Goal: Check status: Check status

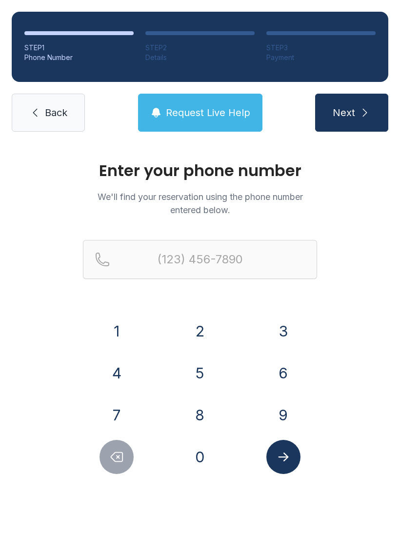
click at [205, 419] on button "8" at bounding box center [200, 415] width 34 height 34
click at [128, 374] on button "4" at bounding box center [117, 373] width 34 height 34
click at [292, 331] on button "3" at bounding box center [283, 331] width 34 height 34
click at [289, 374] on button "6" at bounding box center [283, 373] width 34 height 34
click at [121, 409] on button "7" at bounding box center [117, 415] width 34 height 34
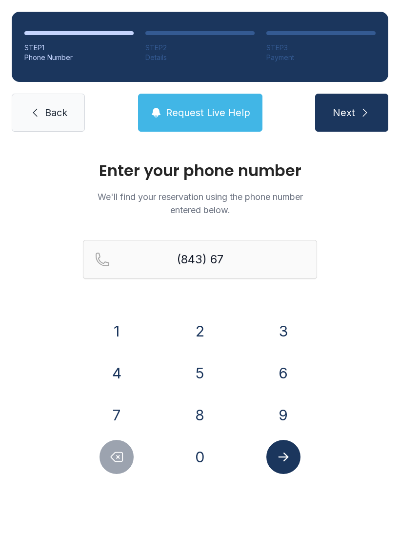
click at [205, 453] on button "0" at bounding box center [200, 457] width 34 height 34
click at [214, 419] on button "8" at bounding box center [200, 415] width 34 height 34
click at [133, 328] on button "1" at bounding box center [117, 331] width 34 height 34
click at [208, 414] on button "8" at bounding box center [200, 415] width 34 height 34
click at [203, 329] on button "2" at bounding box center [200, 331] width 34 height 34
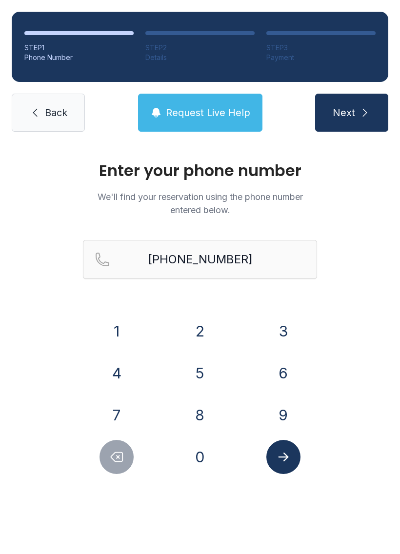
click at [291, 454] on button "Submit lookup form" at bounding box center [283, 457] width 34 height 34
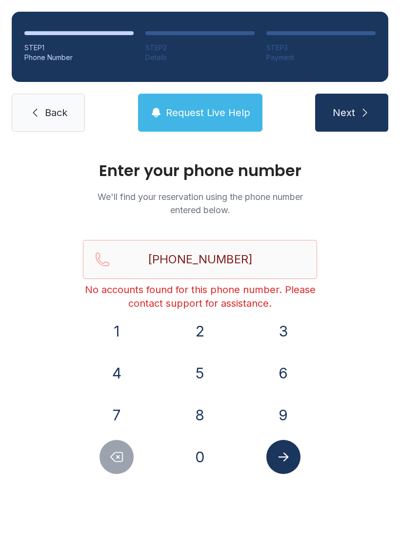
click at [119, 473] on button "Delete number" at bounding box center [117, 457] width 34 height 34
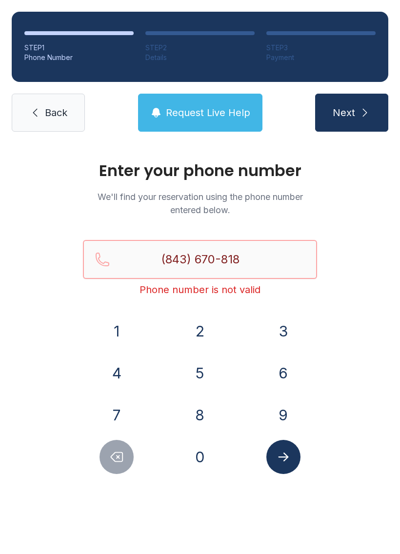
click at [261, 271] on input "(843) 670-818" at bounding box center [200, 259] width 234 height 39
click at [200, 323] on button "2" at bounding box center [200, 331] width 34 height 34
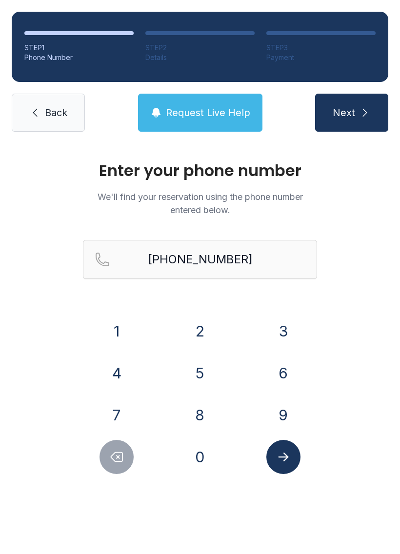
click at [360, 110] on icon "submit" at bounding box center [365, 113] width 12 height 12
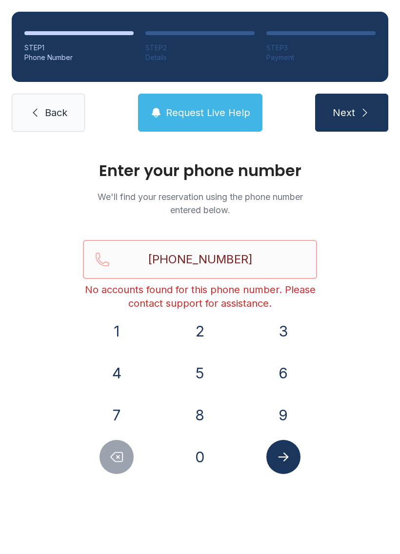
click at [276, 256] on input "[PHONE_NUMBER]" at bounding box center [200, 259] width 234 height 39
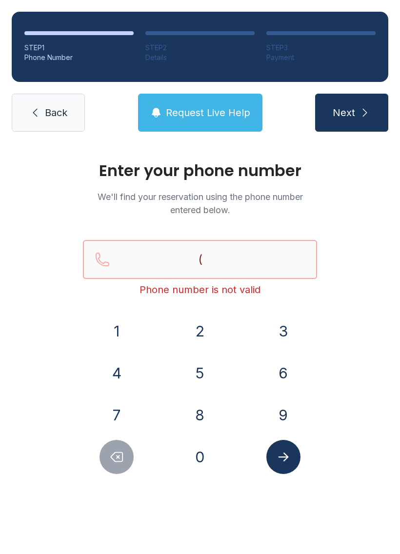
type input "("
click at [52, 102] on link "Back" at bounding box center [48, 113] width 73 height 38
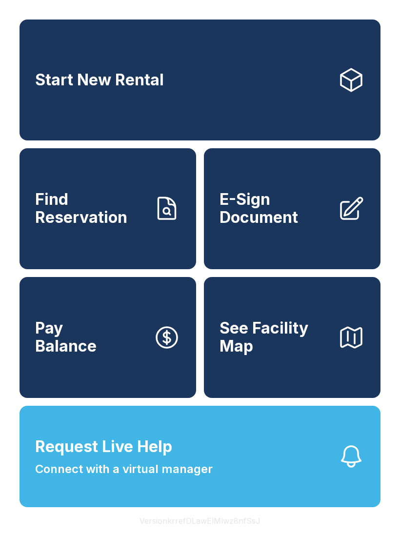
click at [145, 218] on span "Find Reservation" at bounding box center [90, 209] width 110 height 36
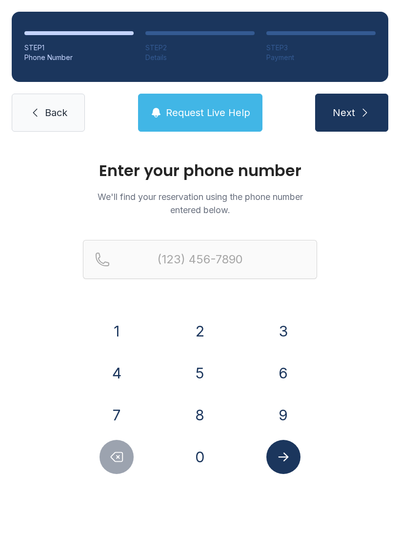
click at [209, 417] on button "8" at bounding box center [200, 415] width 34 height 34
click at [124, 366] on button "4" at bounding box center [117, 373] width 34 height 34
click at [291, 332] on button "3" at bounding box center [283, 331] width 34 height 34
click at [288, 373] on button "6" at bounding box center [283, 373] width 34 height 34
click at [127, 405] on button "7" at bounding box center [117, 415] width 34 height 34
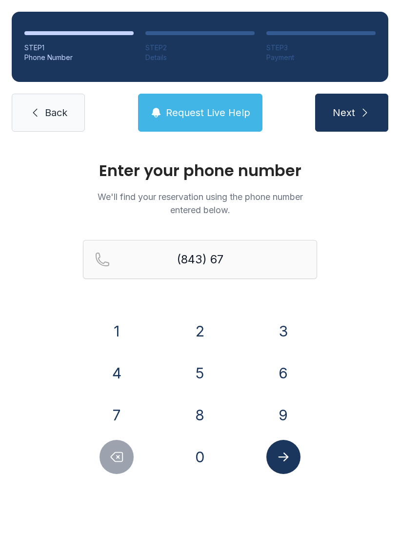
click at [202, 459] on button "0" at bounding box center [200, 457] width 34 height 34
click at [207, 417] on button "8" at bounding box center [200, 415] width 34 height 34
click at [121, 332] on button "1" at bounding box center [117, 331] width 34 height 34
click at [202, 413] on button "8" at bounding box center [200, 415] width 34 height 34
click at [206, 321] on button "2" at bounding box center [200, 331] width 34 height 34
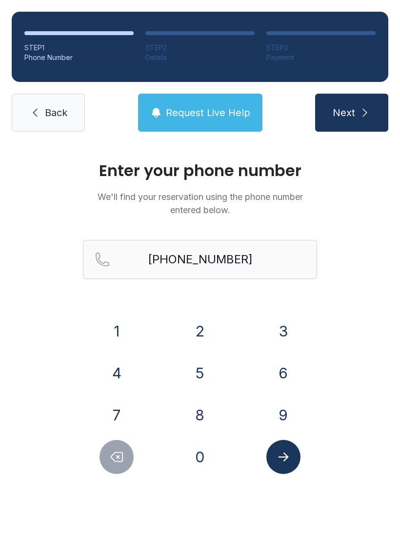
click at [360, 112] on icon "submit" at bounding box center [365, 113] width 12 height 12
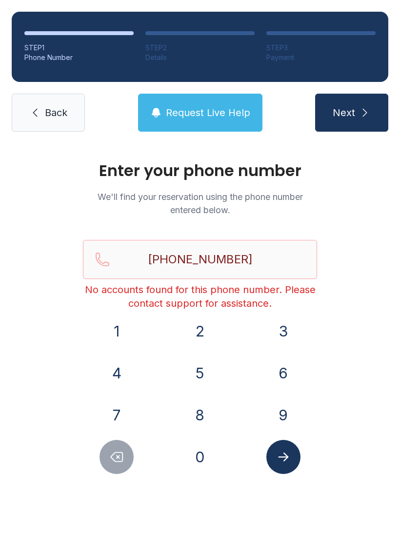
click at [120, 456] on icon "Delete number" at bounding box center [117, 457] width 12 height 9
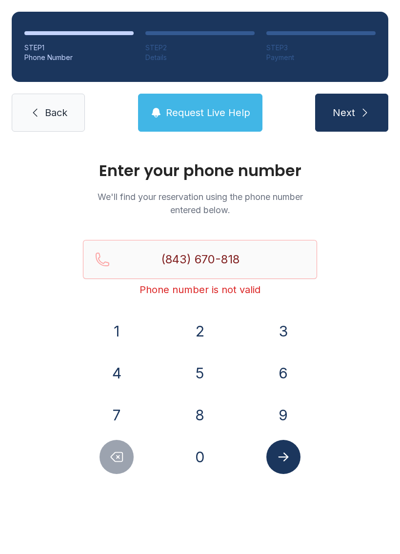
click at [123, 451] on icon "Delete number" at bounding box center [116, 457] width 15 height 15
click at [122, 459] on icon "Delete number" at bounding box center [116, 457] width 15 height 15
click at [121, 459] on icon "Delete number" at bounding box center [116, 457] width 15 height 15
click at [122, 461] on icon "Delete number" at bounding box center [117, 457] width 12 height 9
click at [122, 460] on icon "Delete number" at bounding box center [117, 457] width 12 height 9
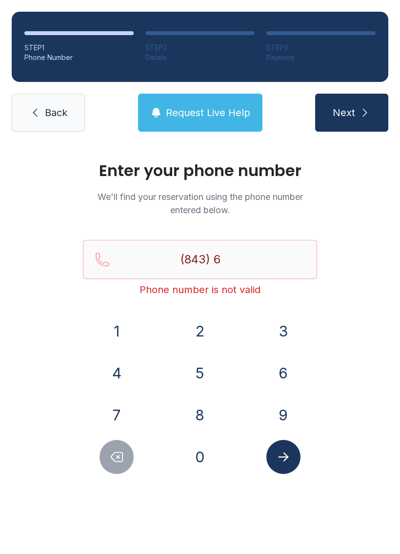
click at [119, 462] on icon "Delete number" at bounding box center [117, 457] width 12 height 9
click at [118, 466] on button "Delete number" at bounding box center [117, 457] width 34 height 34
type input "(8"
click at [117, 466] on button "Delete number" at bounding box center [117, 457] width 34 height 34
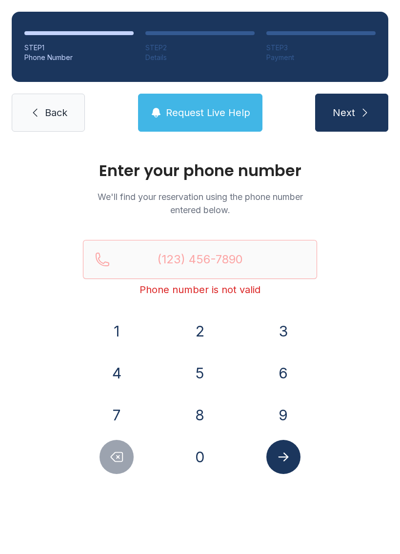
click at [118, 463] on icon "Delete number" at bounding box center [116, 457] width 15 height 15
click at [117, 463] on icon "Delete number" at bounding box center [116, 457] width 15 height 15
click at [365, 108] on icon "submit" at bounding box center [365, 113] width 12 height 12
type input "("
click at [58, 118] on span "Back" at bounding box center [56, 113] width 22 height 14
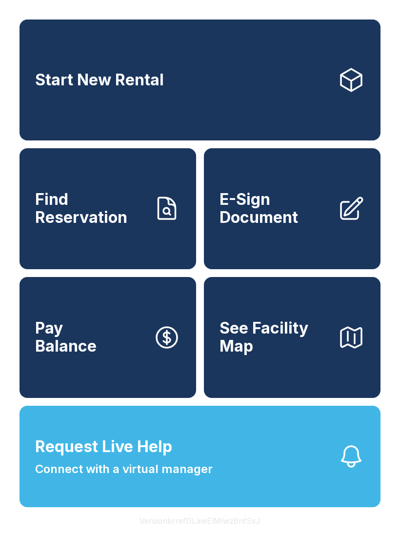
click at [341, 470] on icon "button" at bounding box center [351, 456] width 27 height 27
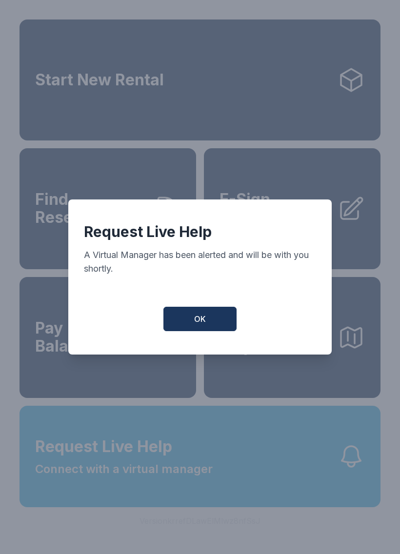
click at [197, 331] on button "OK" at bounding box center [199, 319] width 73 height 24
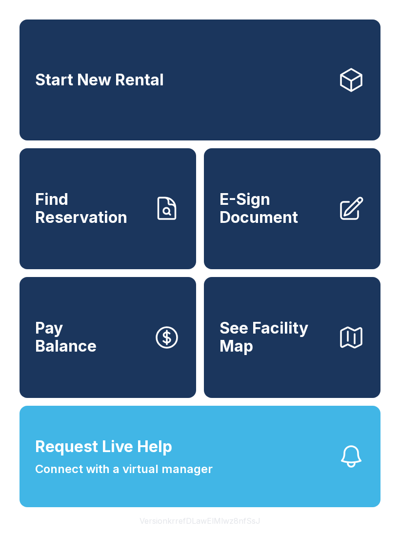
click at [141, 224] on span "Find Reservation" at bounding box center [90, 209] width 110 height 36
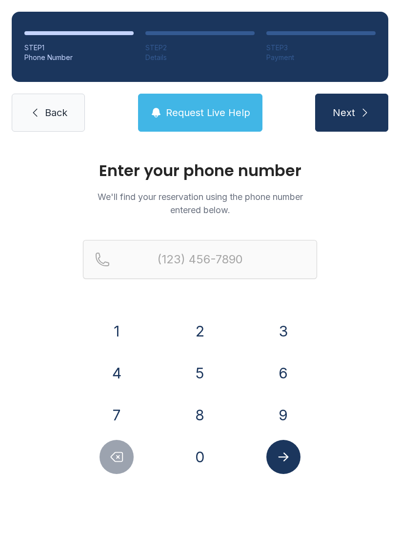
click at [214, 412] on button "8" at bounding box center [200, 415] width 34 height 34
click at [120, 372] on button "4" at bounding box center [117, 373] width 34 height 34
click at [293, 329] on button "3" at bounding box center [283, 331] width 34 height 34
click at [296, 370] on button "6" at bounding box center [283, 373] width 34 height 34
click at [126, 409] on button "7" at bounding box center [117, 415] width 34 height 34
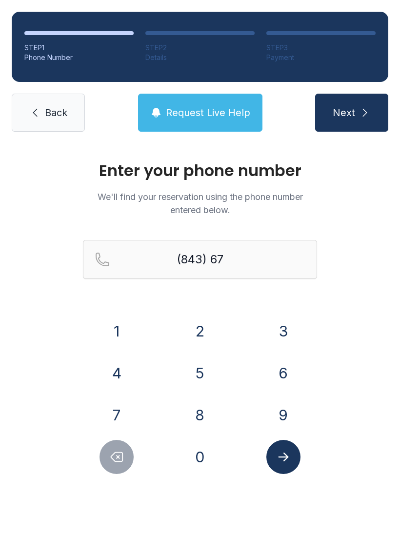
click at [207, 459] on button "0" at bounding box center [200, 457] width 34 height 34
click at [201, 418] on button "8" at bounding box center [200, 415] width 34 height 34
click at [131, 322] on button "1" at bounding box center [117, 331] width 34 height 34
click at [207, 414] on button "8" at bounding box center [200, 415] width 34 height 34
click at [206, 325] on button "2" at bounding box center [200, 331] width 34 height 34
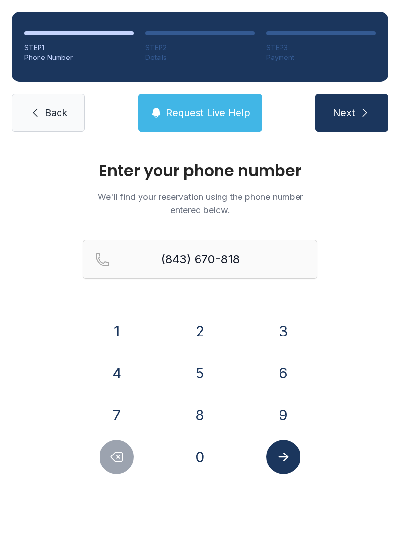
type input "[PHONE_NUMBER]"
click at [357, 117] on button "Next" at bounding box center [351, 113] width 73 height 38
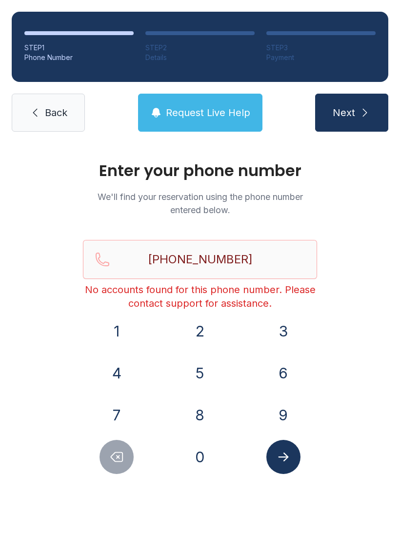
click at [59, 109] on span "Back" at bounding box center [56, 113] width 22 height 14
